Goal: Book appointment/travel/reservation

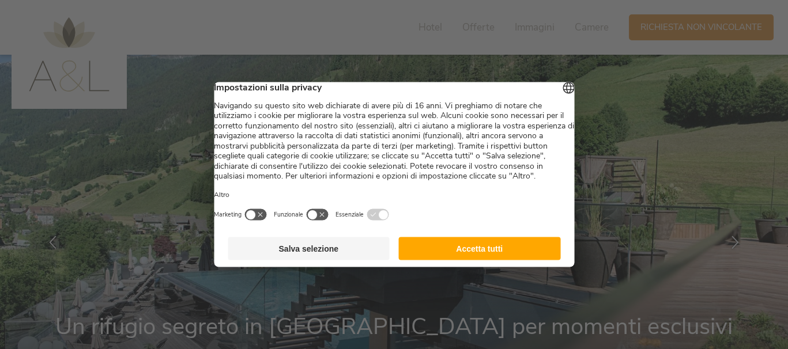
click at [513, 260] on button "Accetta tutti" at bounding box center [480, 249] width 162 height 23
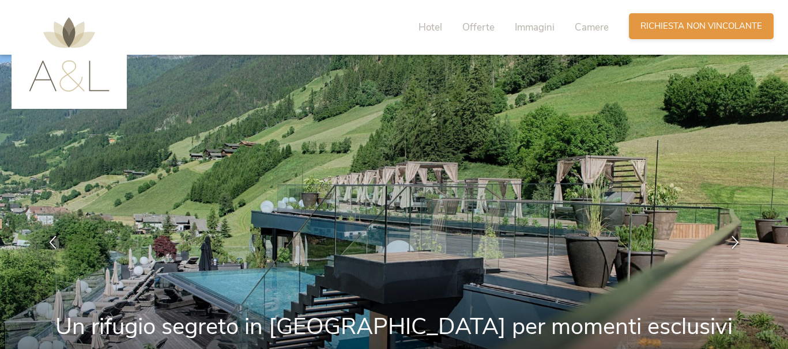
click at [711, 25] on span "Richiesta non vincolante" at bounding box center [702, 26] width 122 height 12
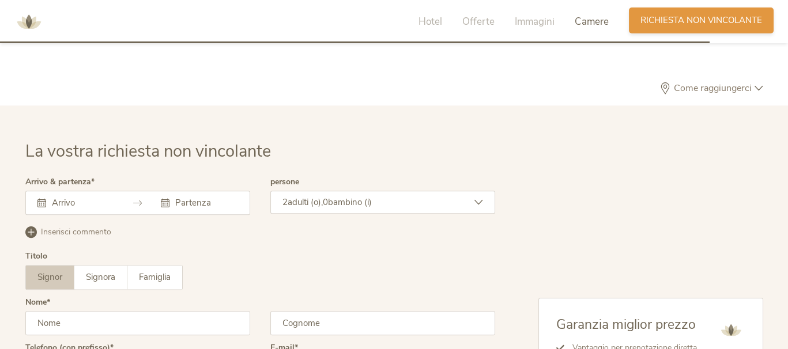
scroll to position [3423, 0]
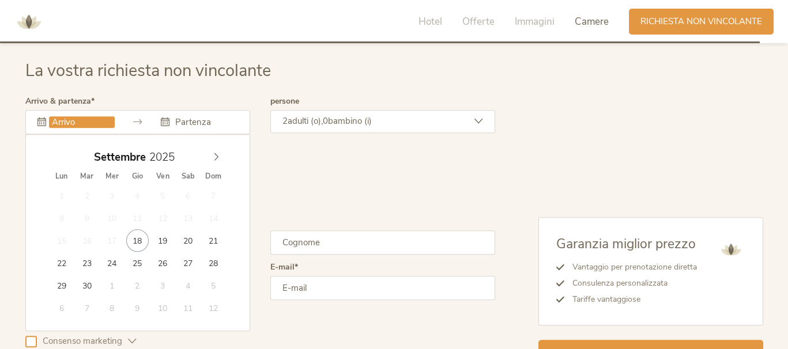
click at [63, 122] on input "text" at bounding box center [82, 122] width 66 height 12
click at [215, 153] on icon at bounding box center [216, 157] width 8 height 8
type input "23.12.2025"
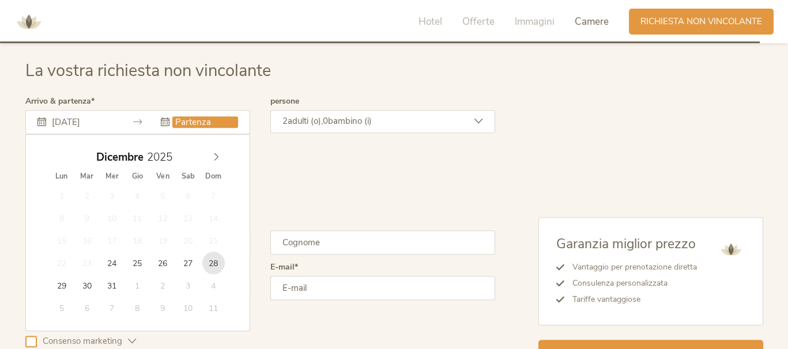
type input "28.12.2025"
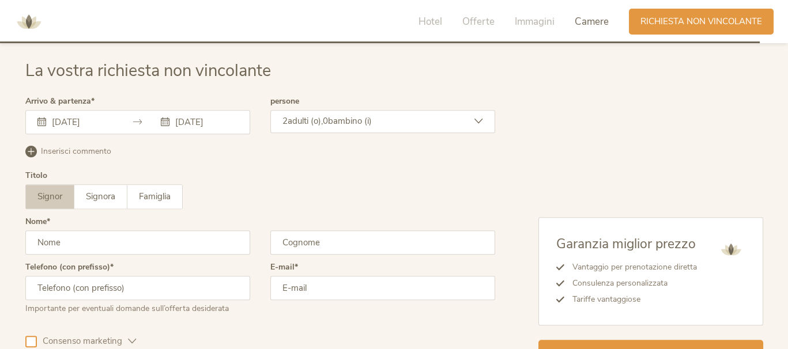
click at [381, 118] on div "2 adulti (o), 0 bambino (i)" at bounding box center [382, 121] width 225 height 23
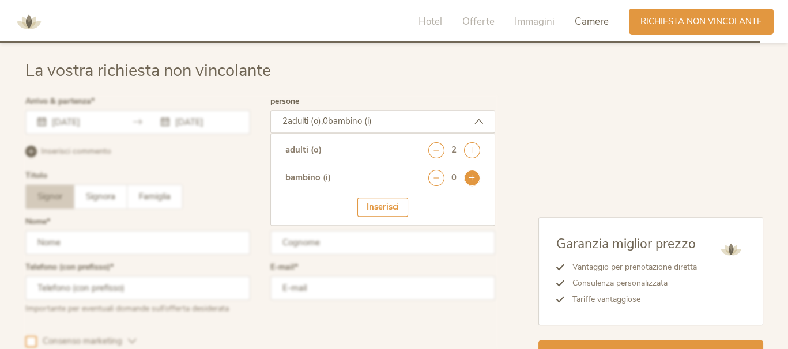
click at [473, 173] on icon at bounding box center [472, 178] width 16 height 16
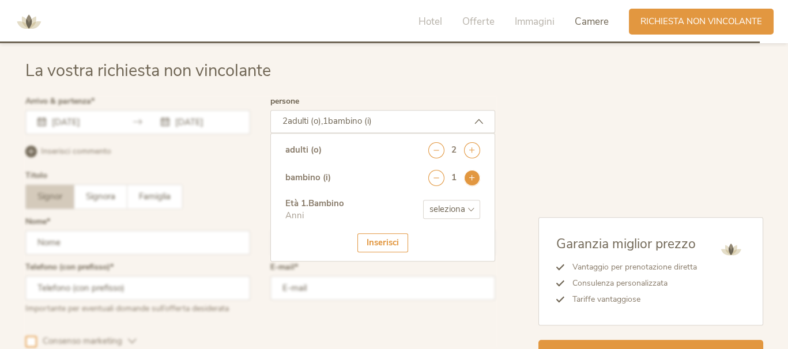
click at [473, 173] on icon at bounding box center [472, 178] width 16 height 16
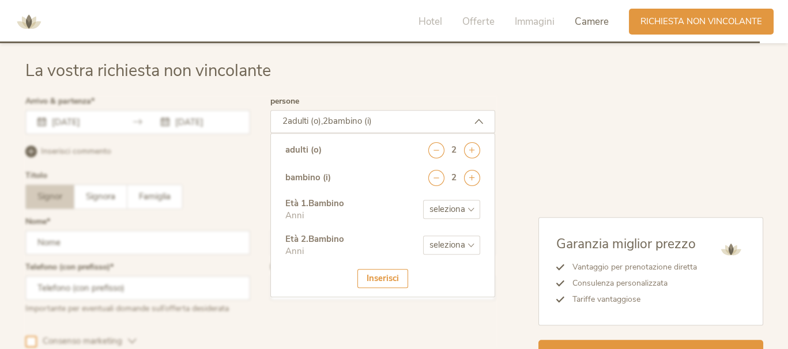
click at [455, 206] on select "seleziona 0 1 2 3 4 5 6 7 8 9 10 11 12 13 14 15 16 17" at bounding box center [451, 209] width 57 height 19
select select "5"
click at [423, 200] on select "seleziona 0 1 2 3 4 5 6 7 8 9 10 11 12 13 14 15 16 17" at bounding box center [451, 209] width 57 height 19
click at [442, 238] on select "seleziona 0 1 2 3 4 5 6 7 8 9 10 11 12 13 14 15 16 17" at bounding box center [451, 245] width 57 height 19
select select "3"
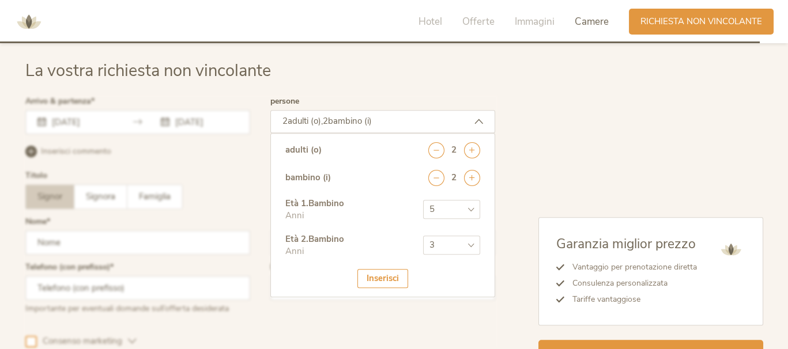
click at [423, 236] on select "seleziona 0 1 2 3 4 5 6 7 8 9 10 11 12 13 14 15 16 17" at bounding box center [451, 245] width 57 height 19
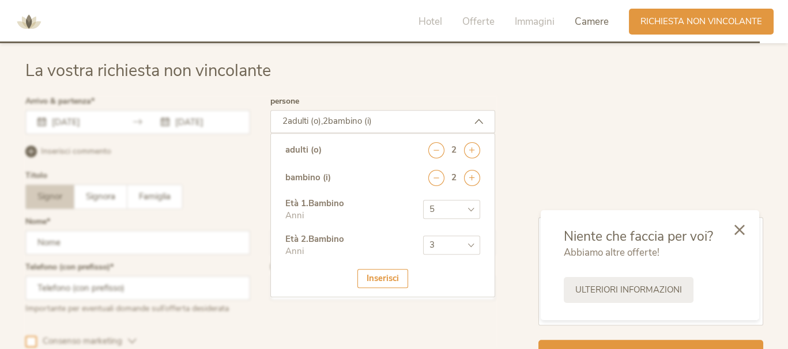
click at [373, 280] on div "Inserisci" at bounding box center [383, 278] width 51 height 19
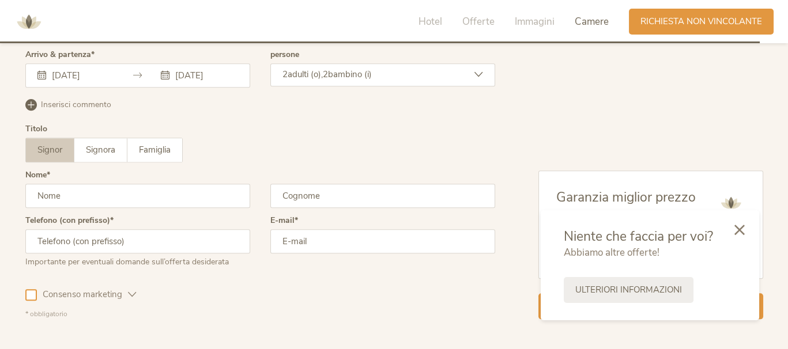
scroll to position [3538, 0]
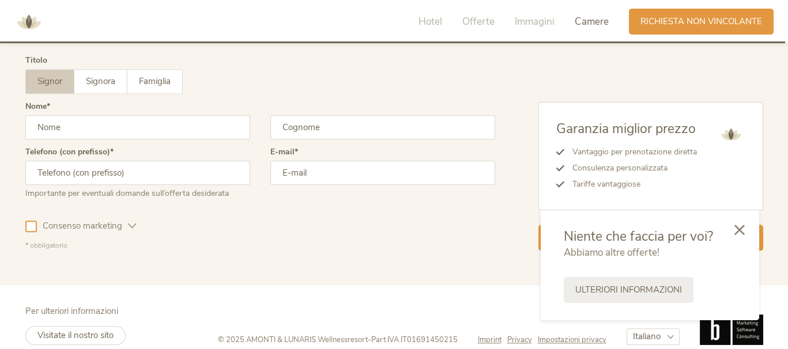
click at [129, 130] on input "text" at bounding box center [137, 127] width 225 height 24
click at [95, 127] on input "text" at bounding box center [137, 127] width 225 height 24
type input "paolo"
click at [310, 167] on input "email" at bounding box center [382, 173] width 225 height 24
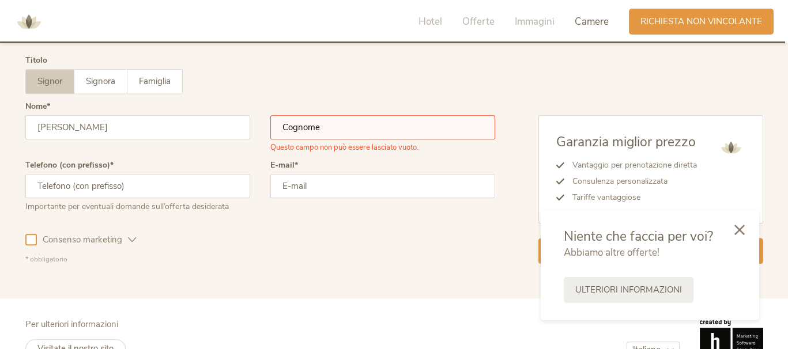
click at [317, 129] on input "text" at bounding box center [382, 127] width 225 height 24
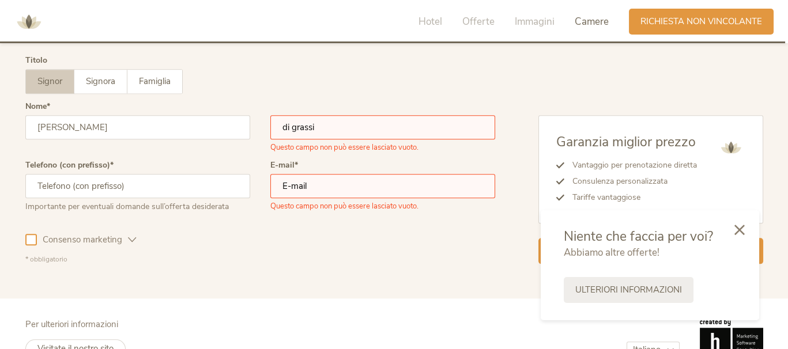
type input "di grassi"
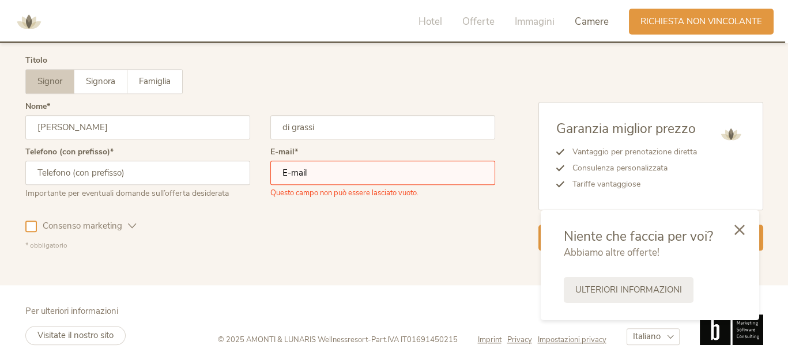
click at [351, 174] on input "email" at bounding box center [382, 173] width 225 height 24
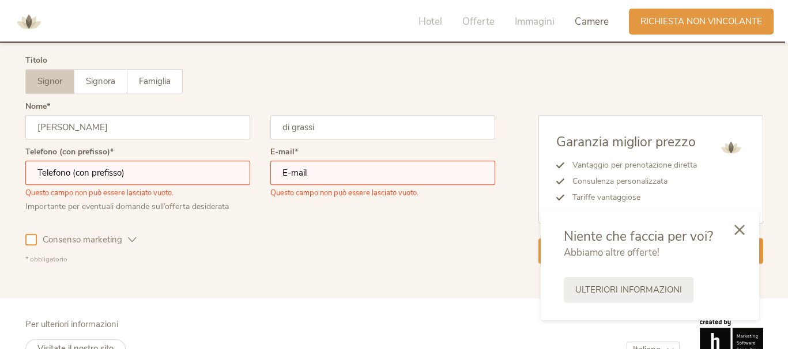
click at [137, 167] on input "text" at bounding box center [137, 173] width 225 height 24
type input "3661746925"
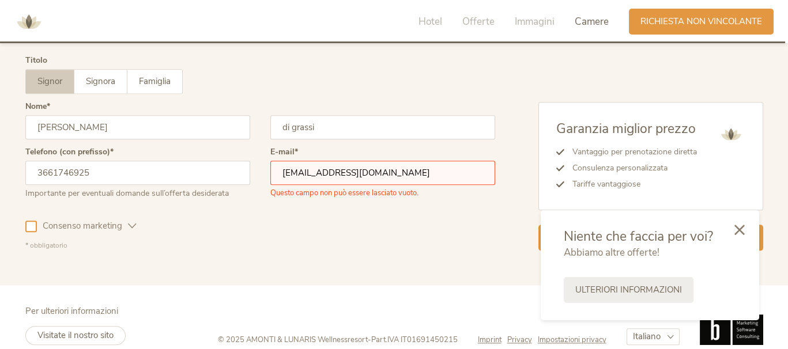
type input "paoloantonio.digrssi@gmail.com"
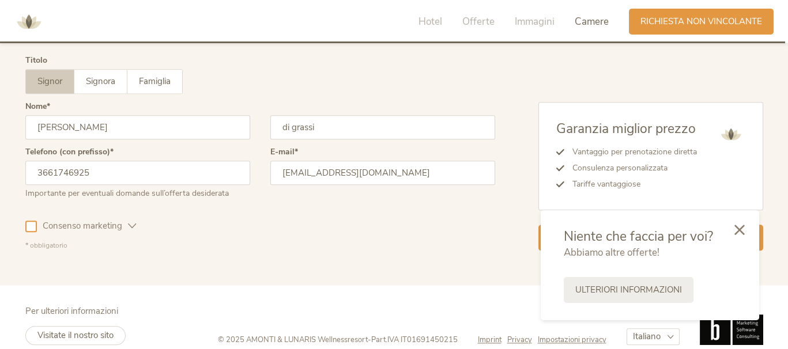
click at [29, 226] on div at bounding box center [31, 227] width 12 height 12
click at [29, 226] on icon at bounding box center [30, 226] width 7 height 7
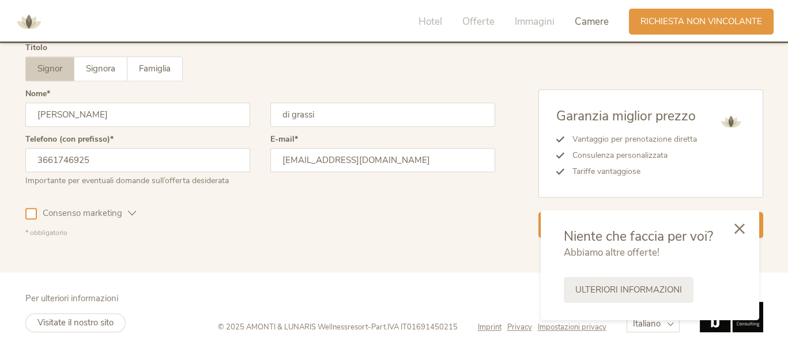
click at [740, 225] on icon at bounding box center [740, 229] width 10 height 10
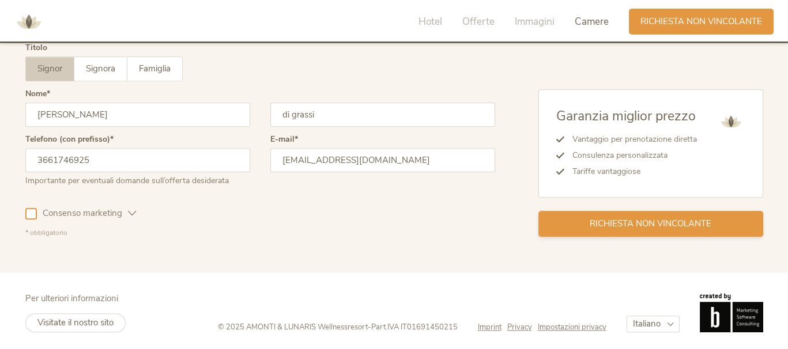
click at [616, 223] on span "Richiesta non vincolante" at bounding box center [651, 224] width 122 height 12
